Goal: Obtain resource: Obtain resource

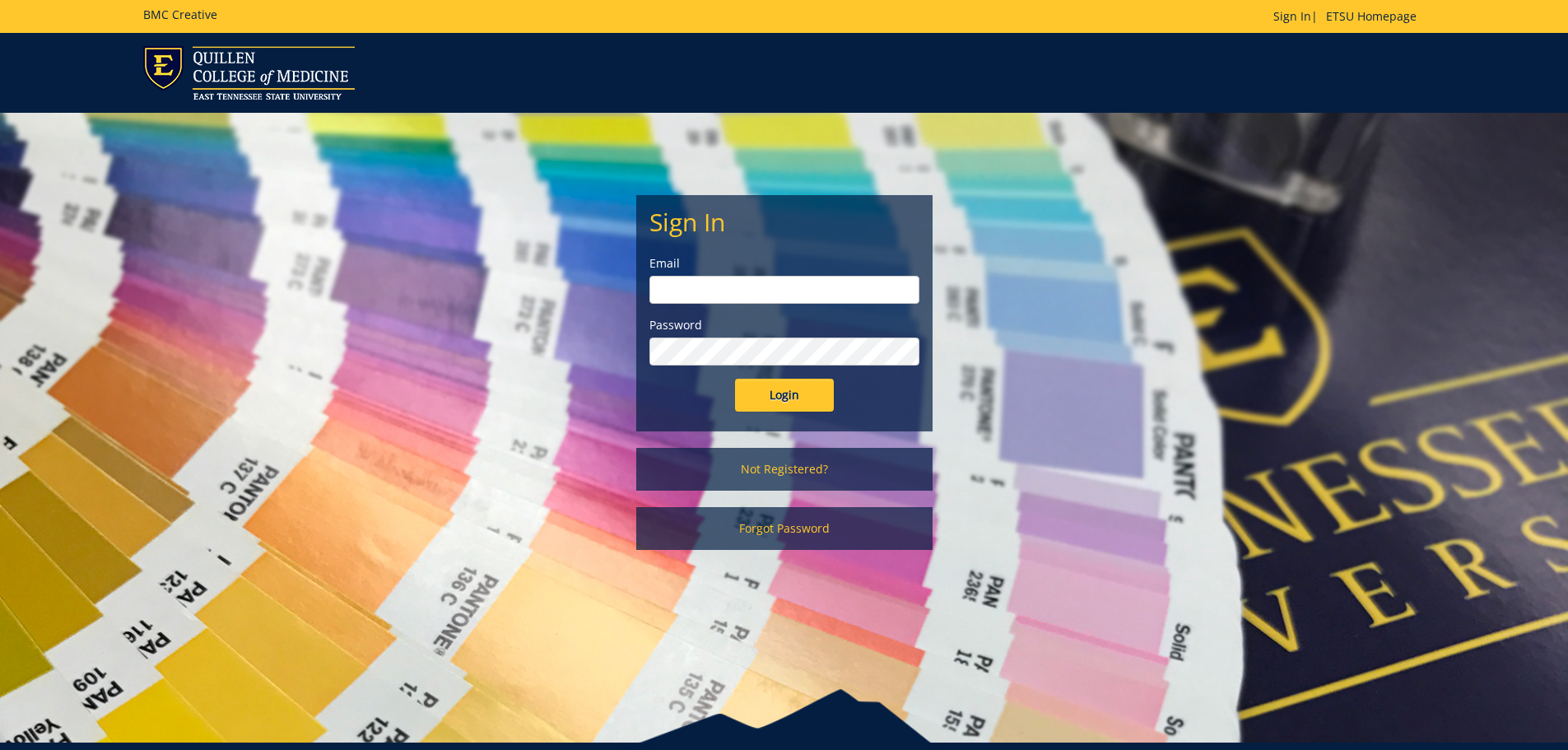
type input "[PERSON_NAME][EMAIL_ADDRESS][DOMAIN_NAME]"
click at [747, 372] on form "Sign In Email [PERSON_NAME][EMAIL_ADDRESS][DOMAIN_NAME] Password Login" at bounding box center [784, 309] width 270 height 203
click at [773, 394] on input "Login" at bounding box center [784, 395] width 98 height 33
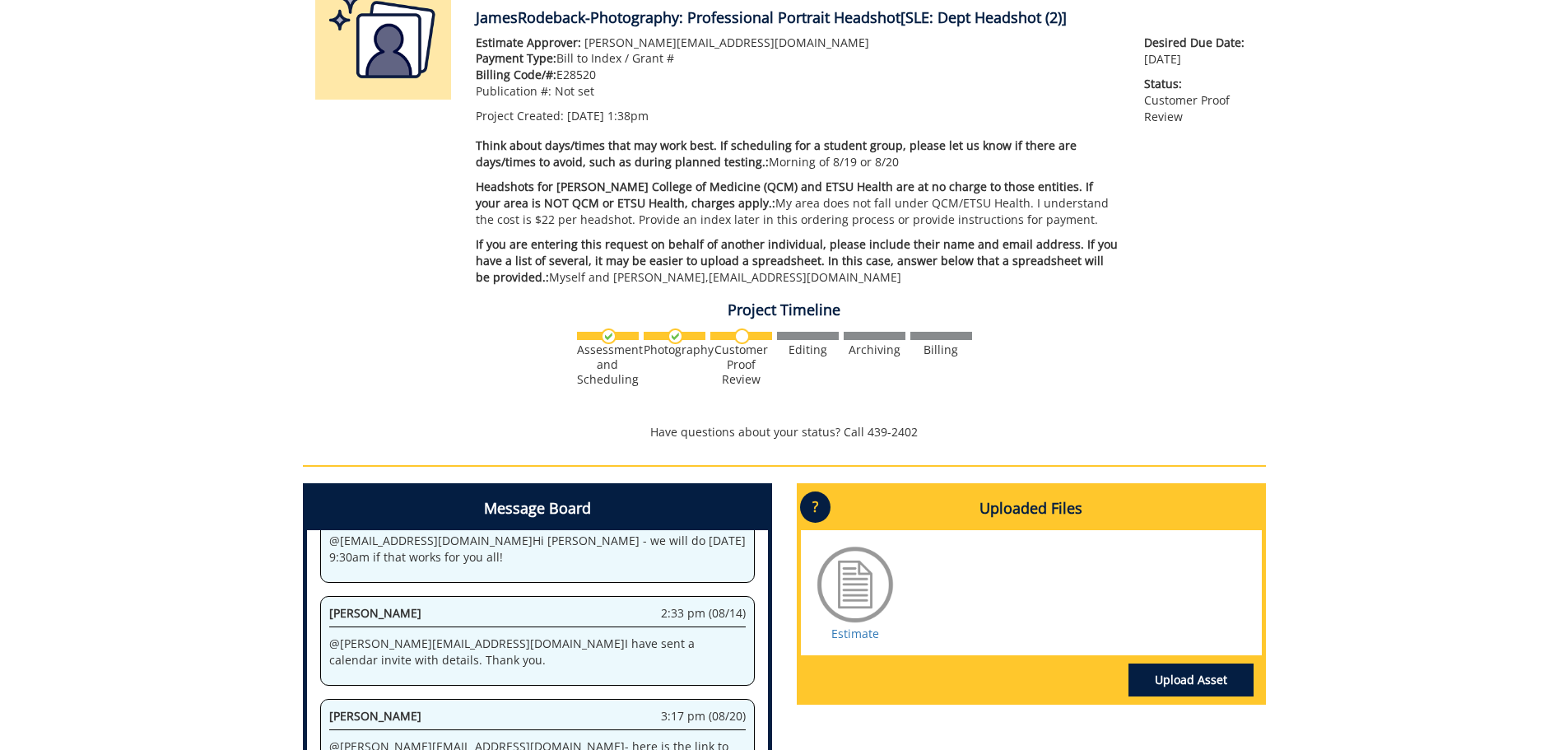
scroll to position [411, 0]
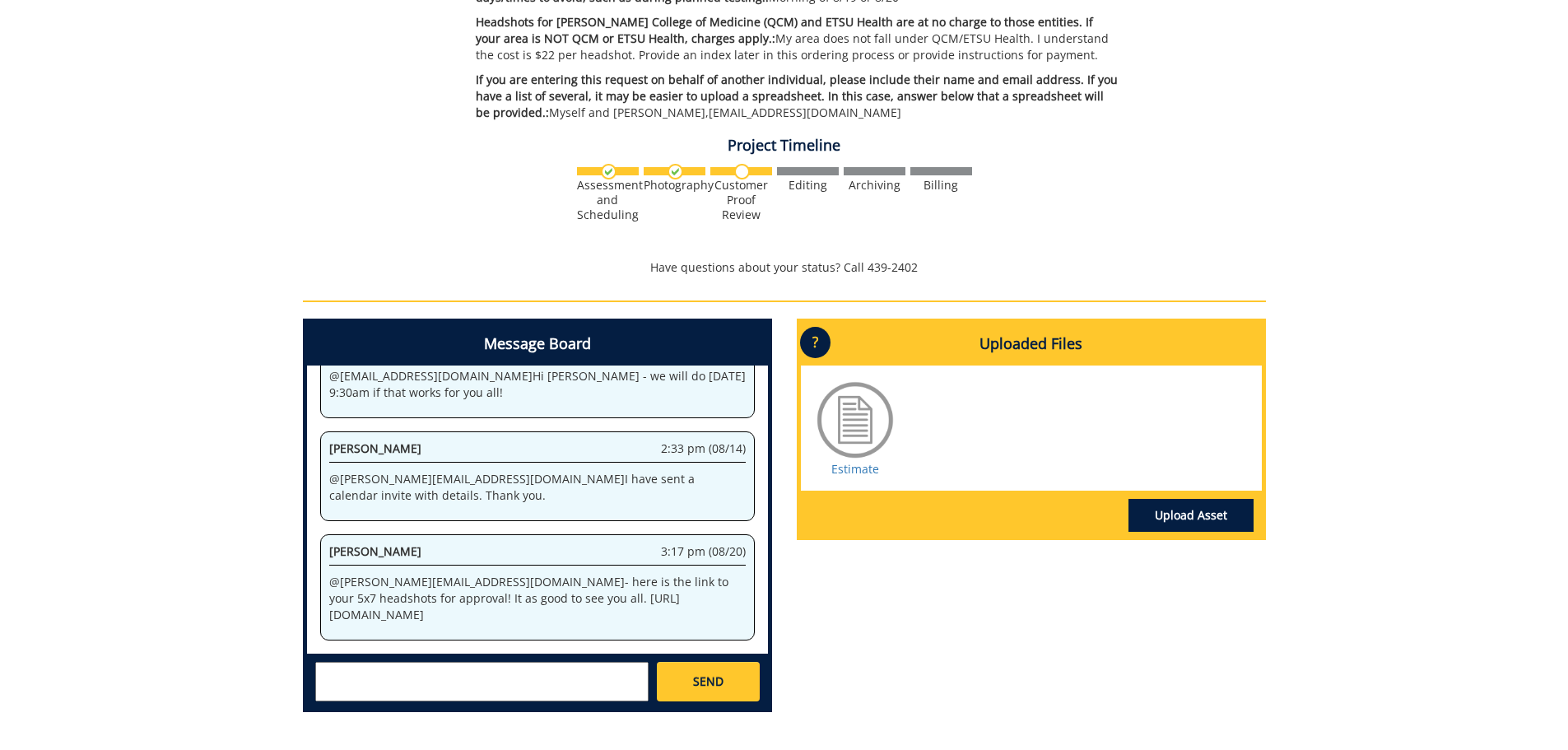
drag, startPoint x: 679, startPoint y: 615, endPoint x: 463, endPoint y: 582, distance: 218.5
click at [463, 582] on p "@ [PERSON_NAME][EMAIL_ADDRESS][DOMAIN_NAME] - here is the link to your 5x7 head…" at bounding box center [537, 598] width 416 height 50
copy p "[URL][DOMAIN_NAME]"
click at [274, 133] on div "260277-A JamesRodeback-Photography: Professional Portrait Headshot [SLE: Dept H…" at bounding box center [784, 242] width 1568 height 966
